Goal: Use online tool/utility

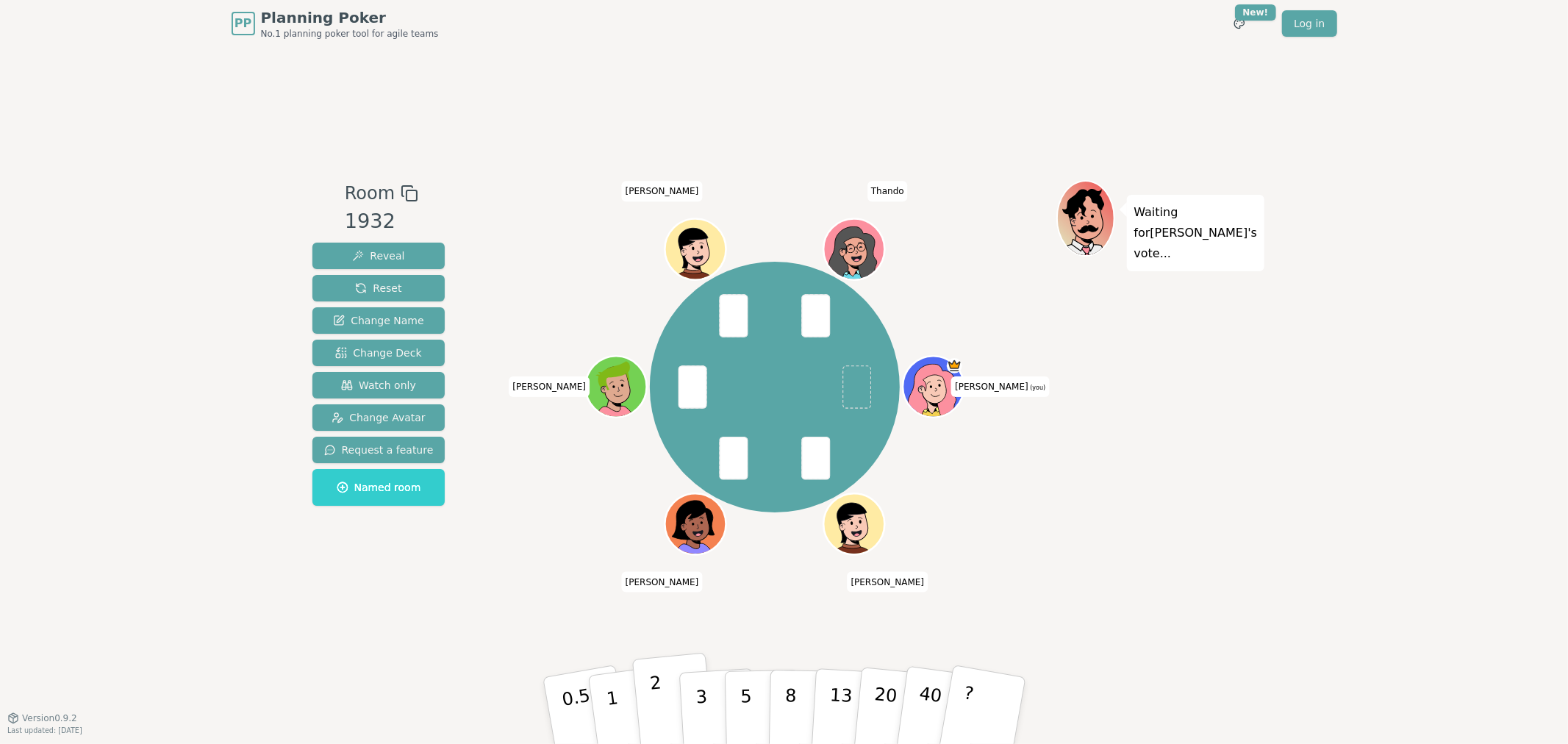
click at [667, 700] on button "2" at bounding box center [673, 711] width 83 height 117
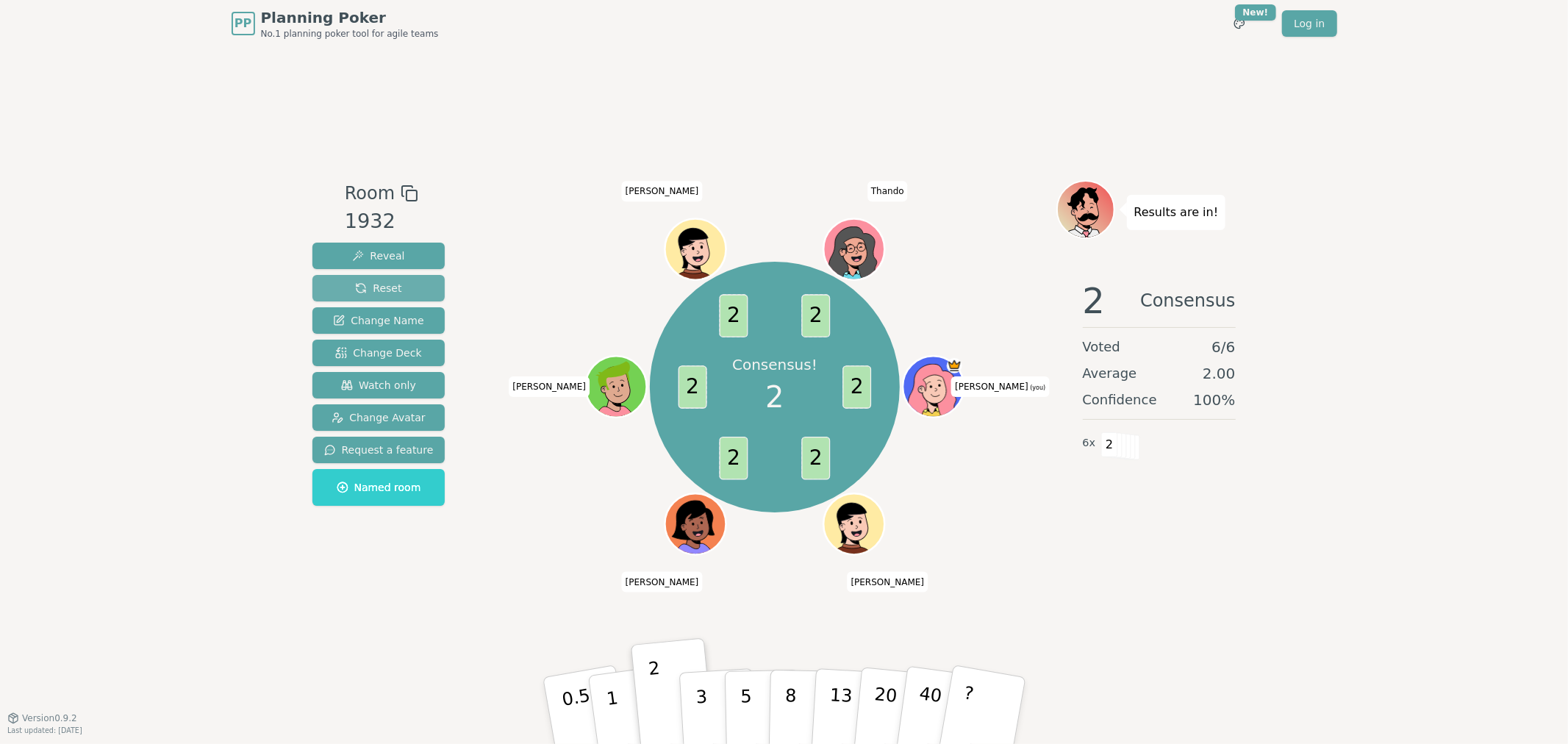
click at [392, 292] on span "Reset" at bounding box center [378, 288] width 47 height 15
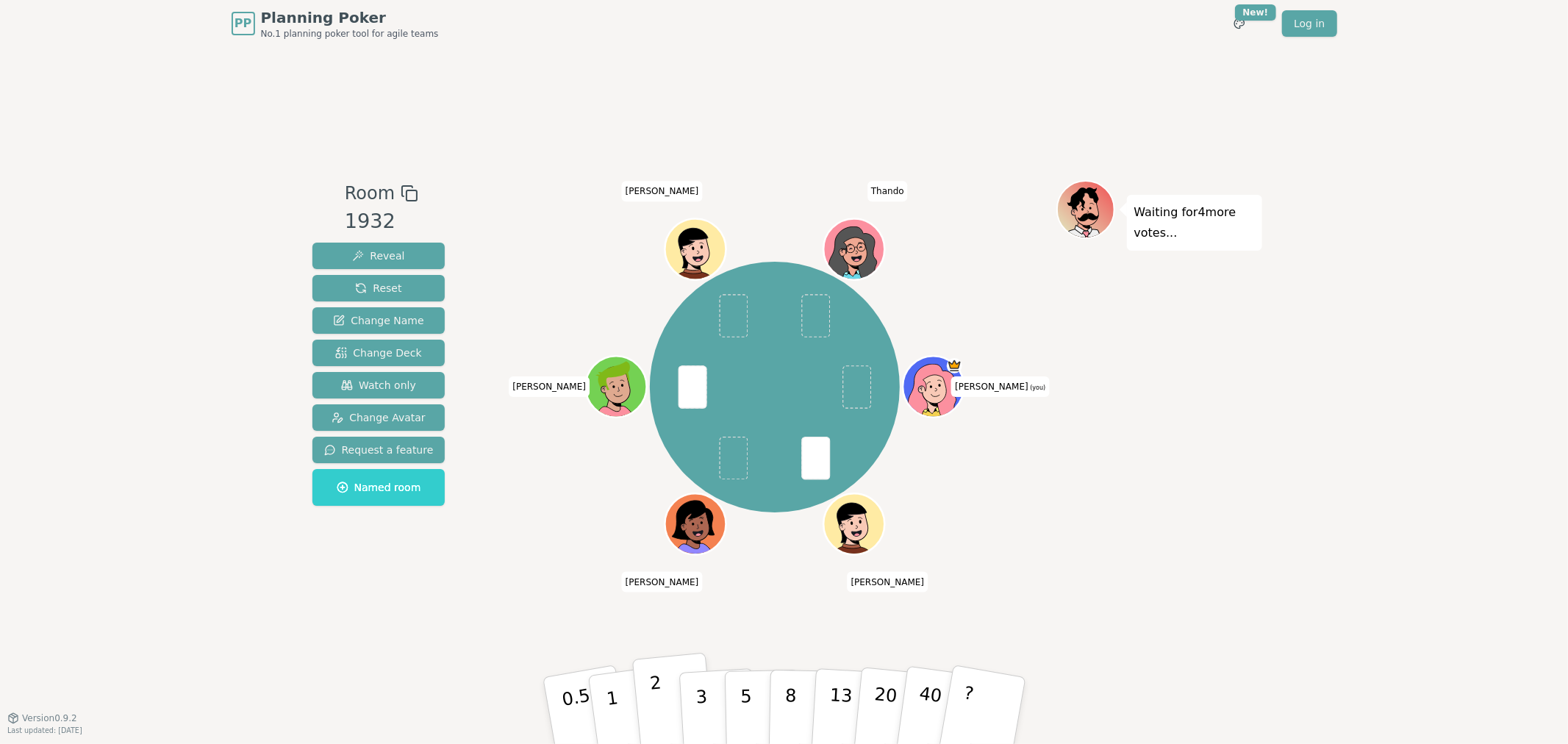
click at [659, 706] on p "2" at bounding box center [657, 712] width 19 height 80
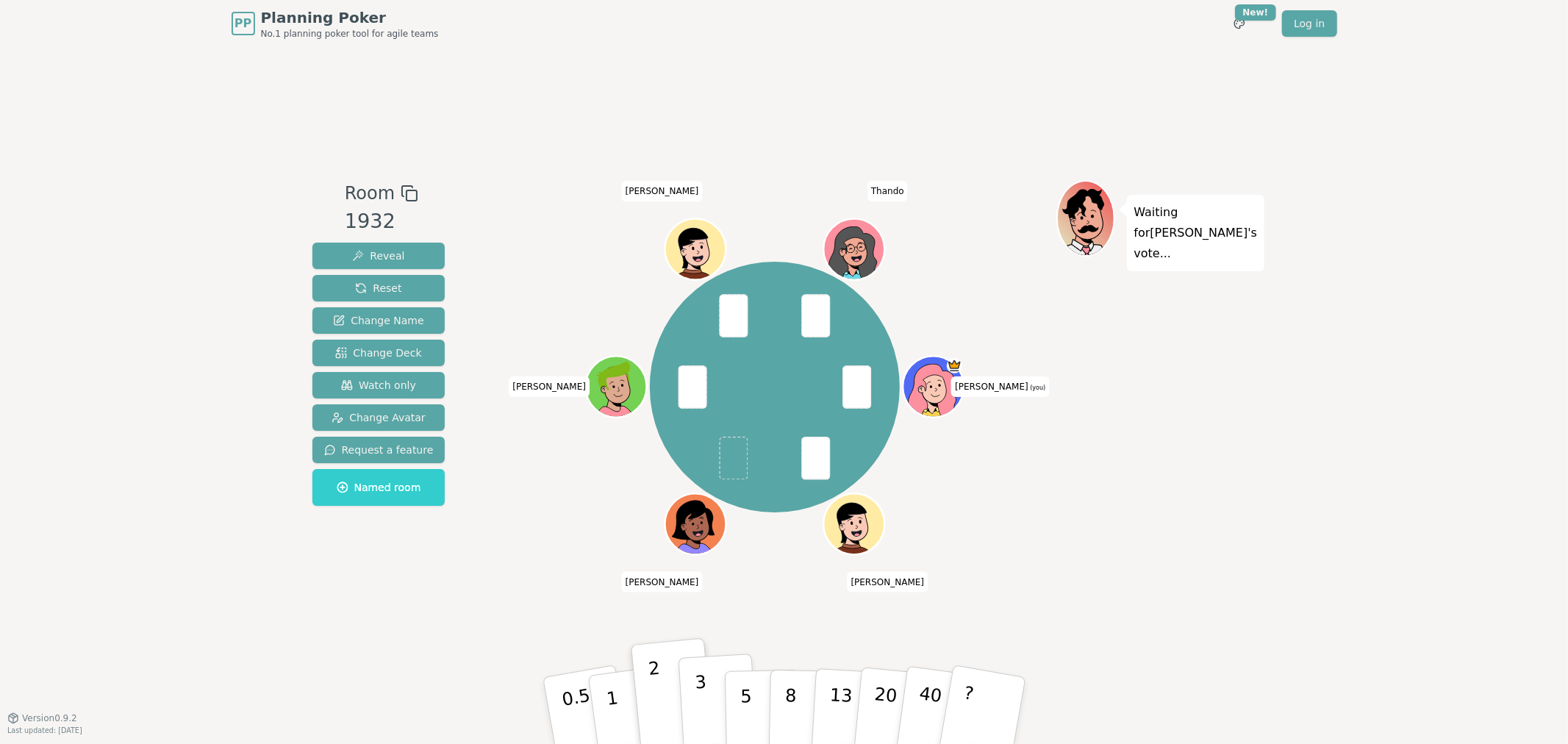
click at [707, 716] on button "3" at bounding box center [717, 710] width 80 height 114
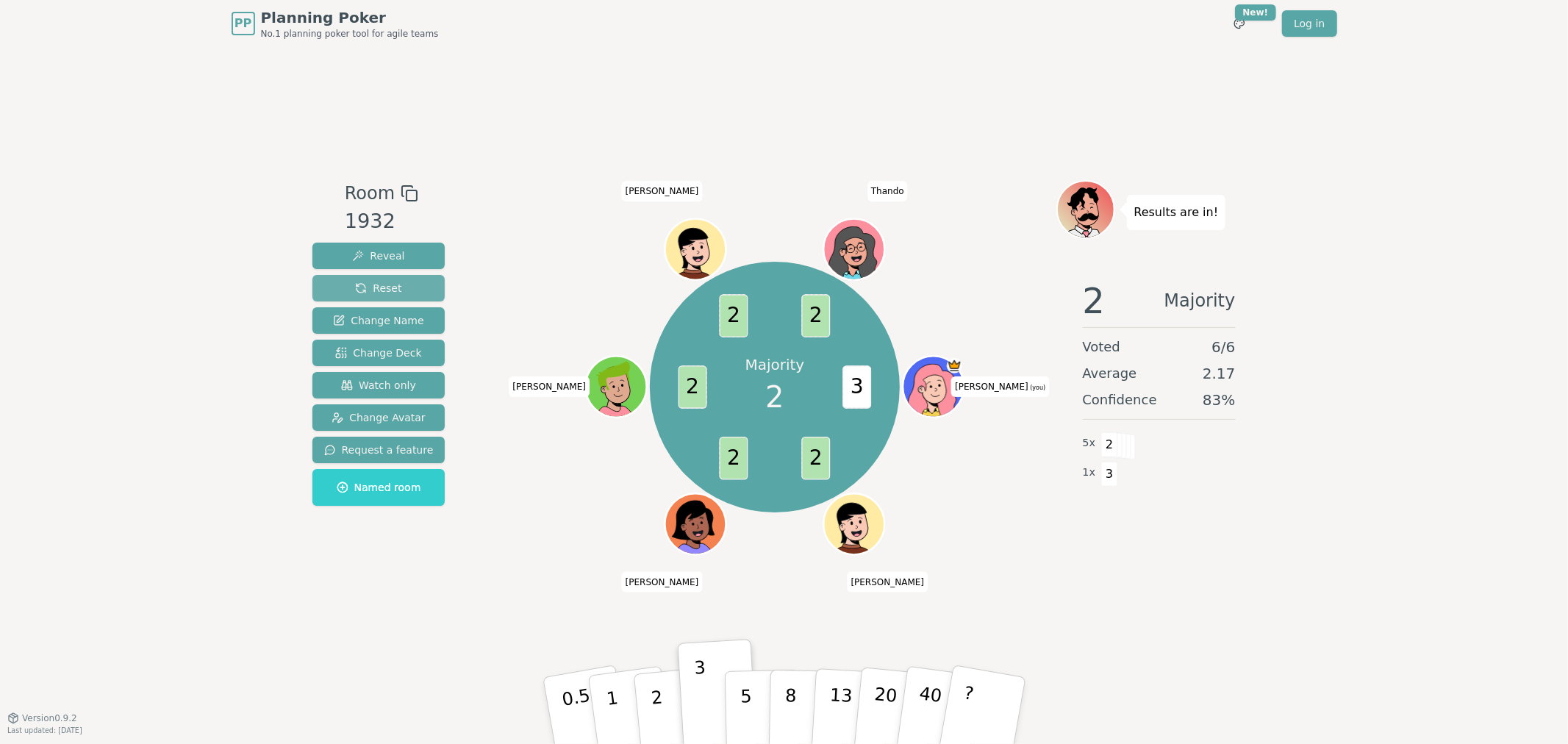
click at [392, 291] on span "Reset" at bounding box center [378, 288] width 47 height 15
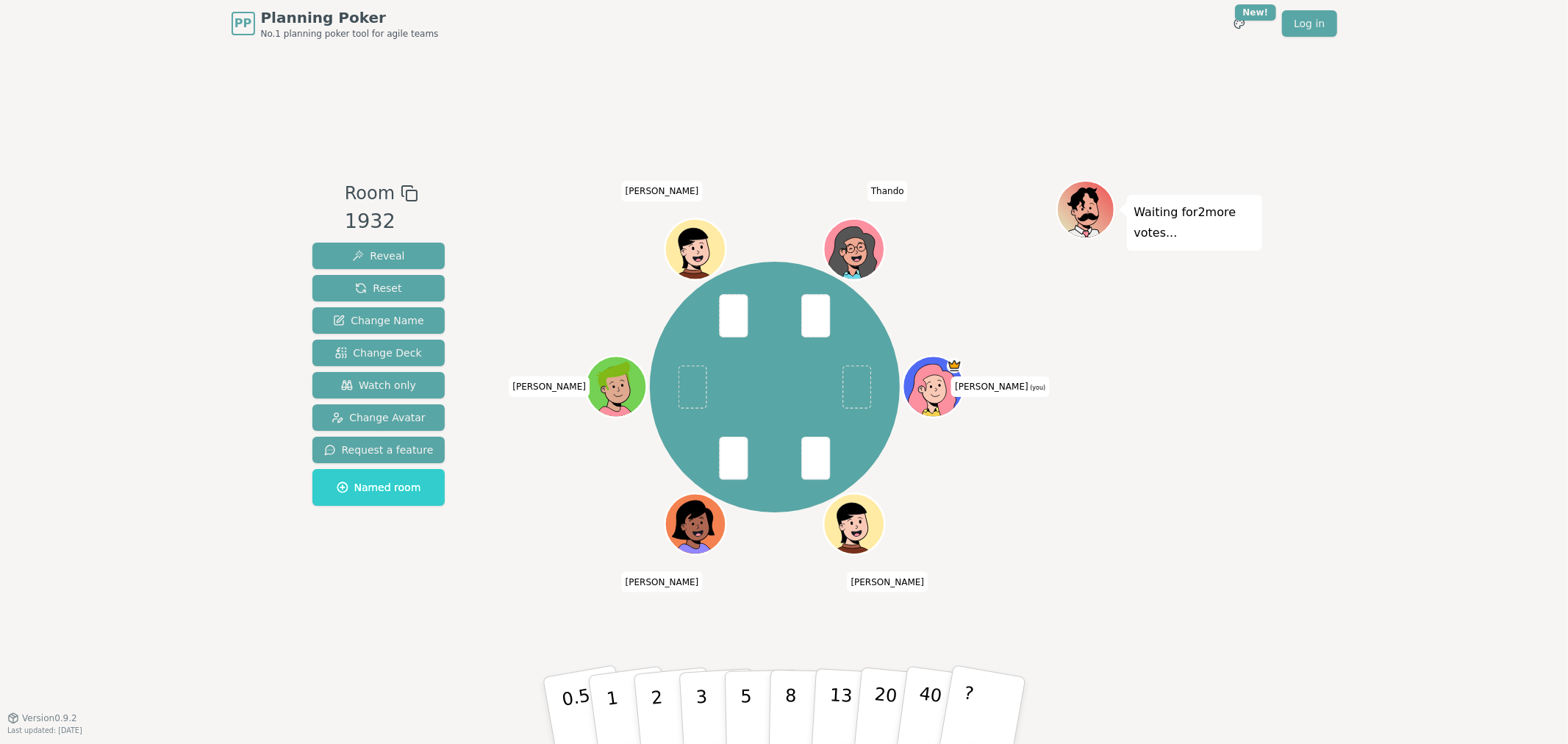
drag, startPoint x: 609, startPoint y: 711, endPoint x: 844, endPoint y: 573, distance: 272.5
click at [610, 711] on p "1" at bounding box center [616, 727] width 22 height 80
click at [703, 716] on p "3" at bounding box center [702, 711] width 16 height 80
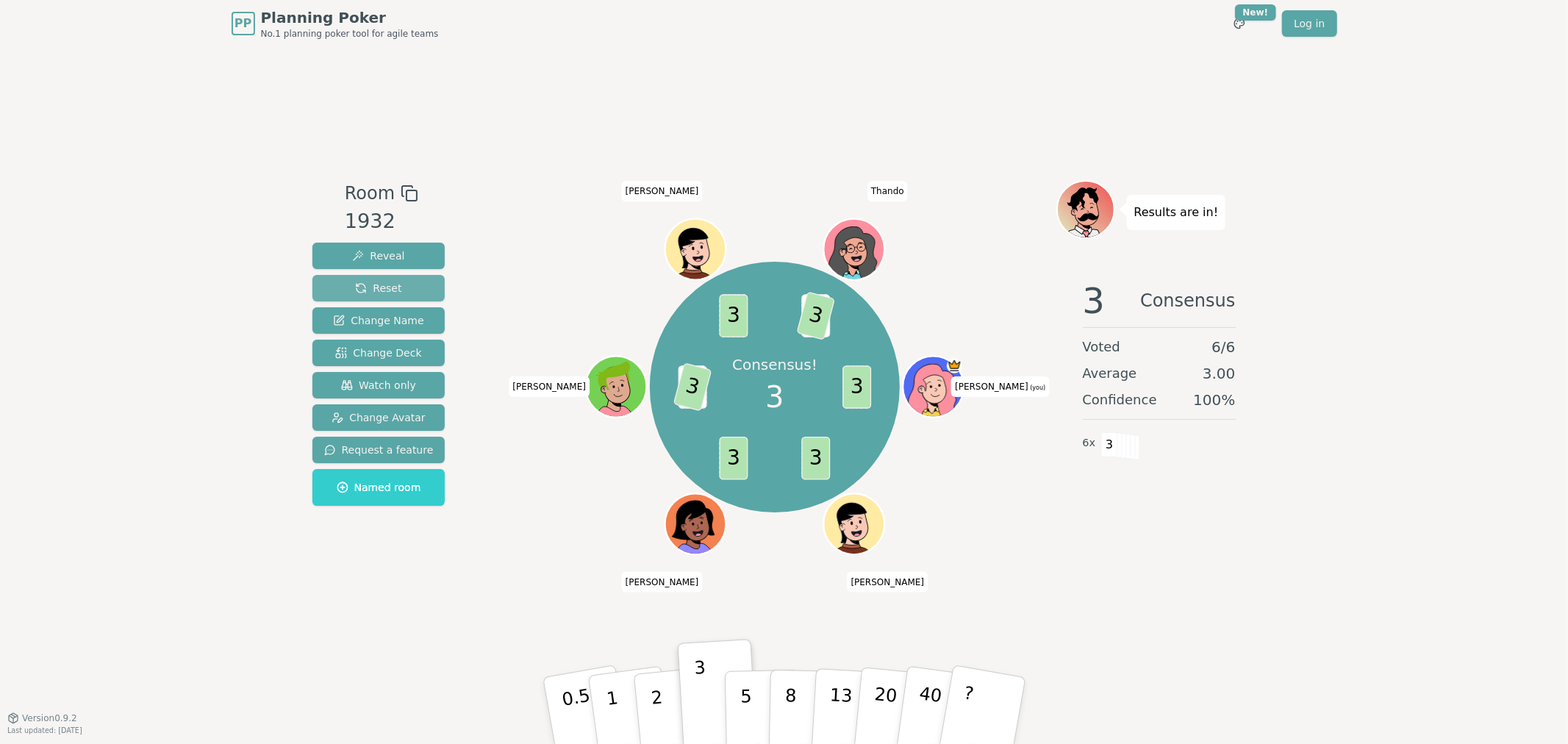
click at [414, 285] on button "Reset" at bounding box center [379, 288] width 133 height 27
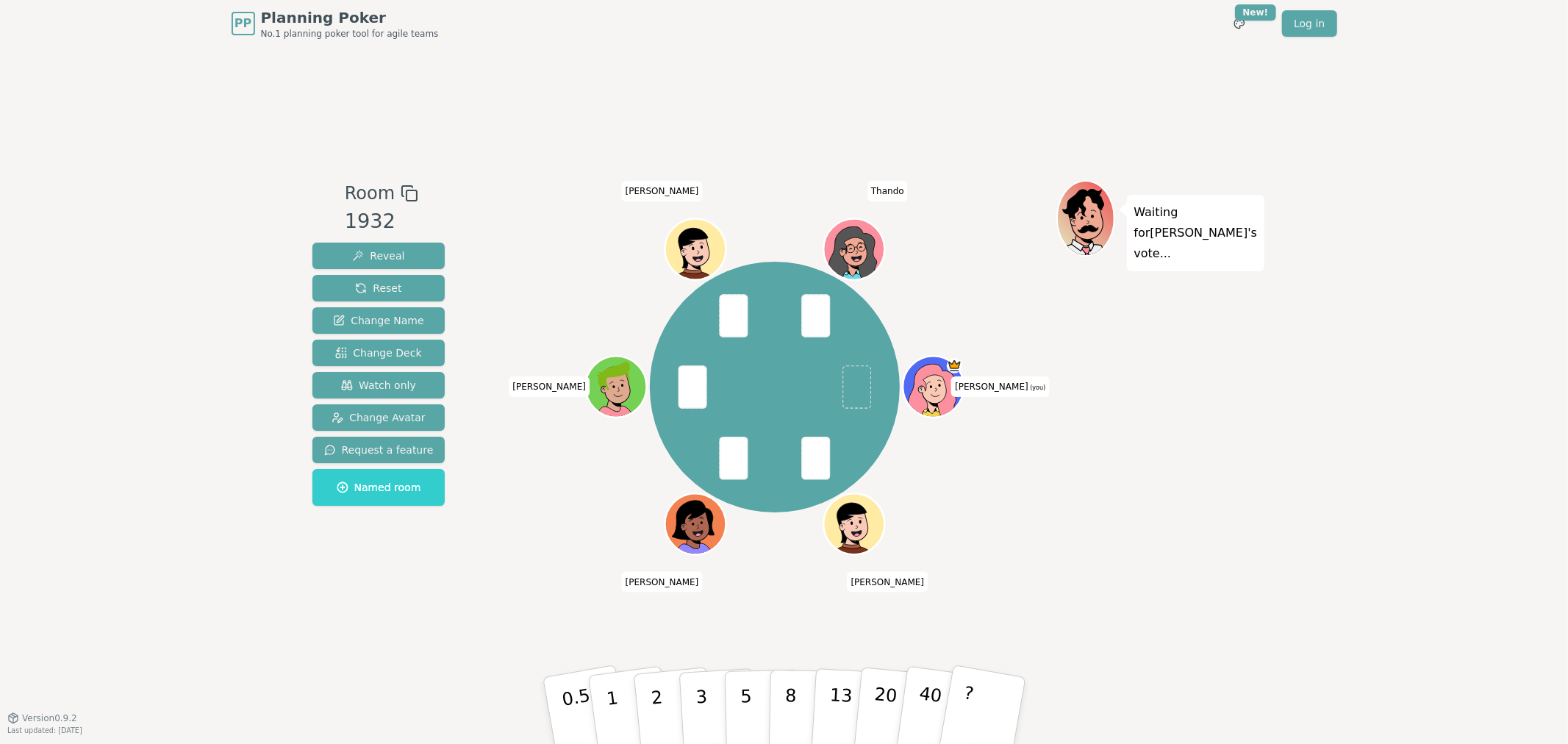
drag, startPoint x: 659, startPoint y: 707, endPoint x: 1178, endPoint y: 563, distance: 538.6
click at [659, 707] on p "2" at bounding box center [659, 726] width 19 height 80
